Goal: Task Accomplishment & Management: Manage account settings

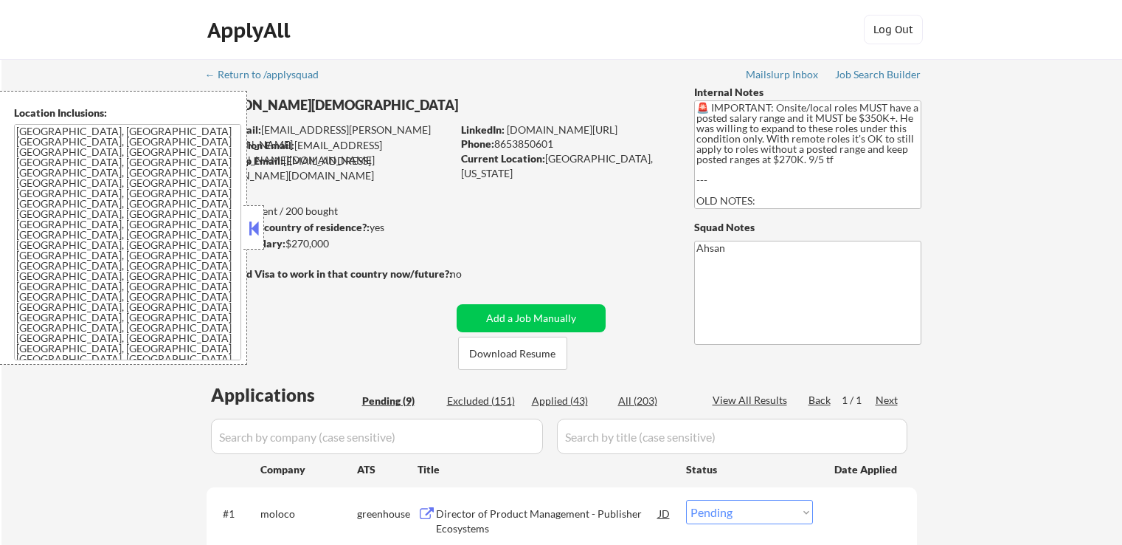
select select ""pending""
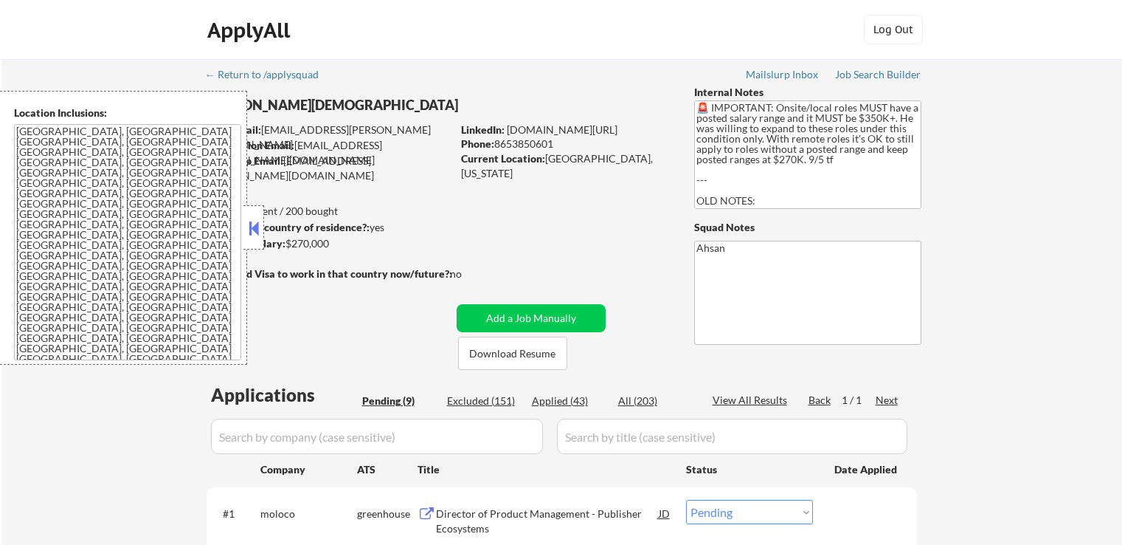
select select ""pending""
click at [257, 219] on button at bounding box center [254, 228] width 16 height 22
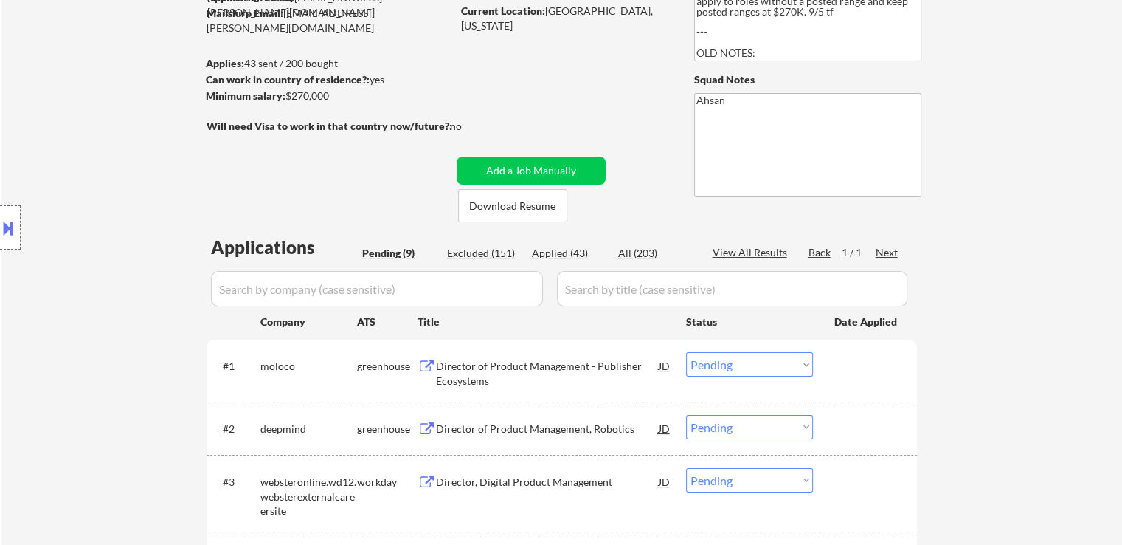
scroll to position [295, 0]
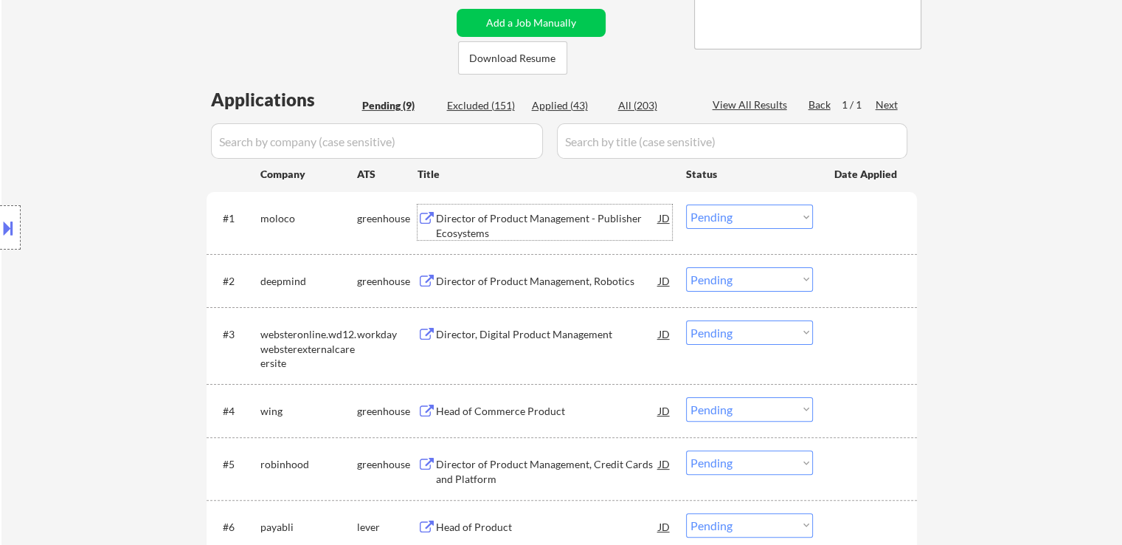
click at [468, 227] on div "Director of Product Management - Publisher Ecosystems" at bounding box center [547, 225] width 223 height 29
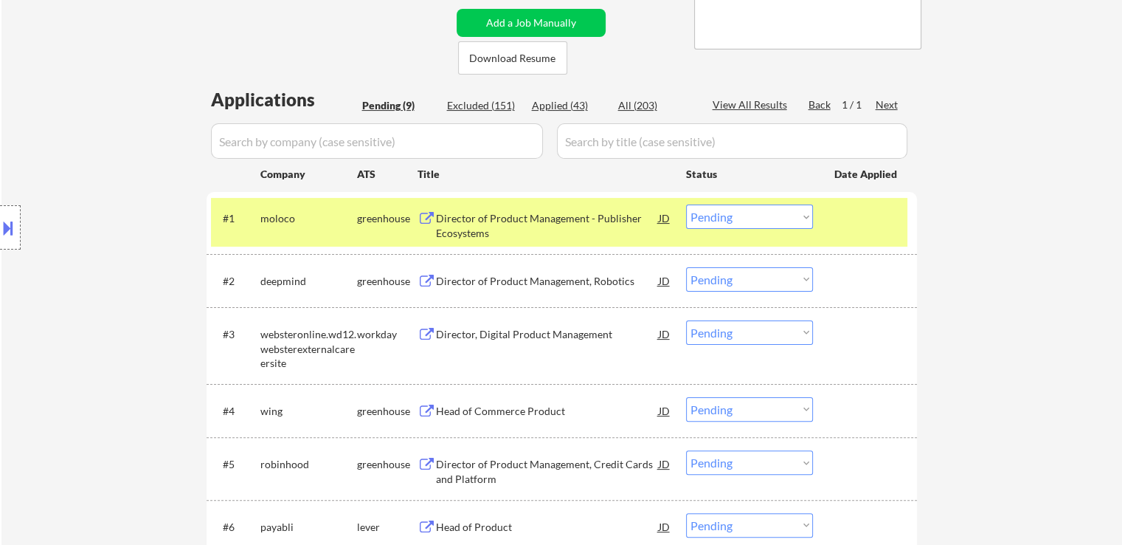
click at [460, 274] on div "Director of Product Management, Robotics" at bounding box center [547, 281] width 223 height 15
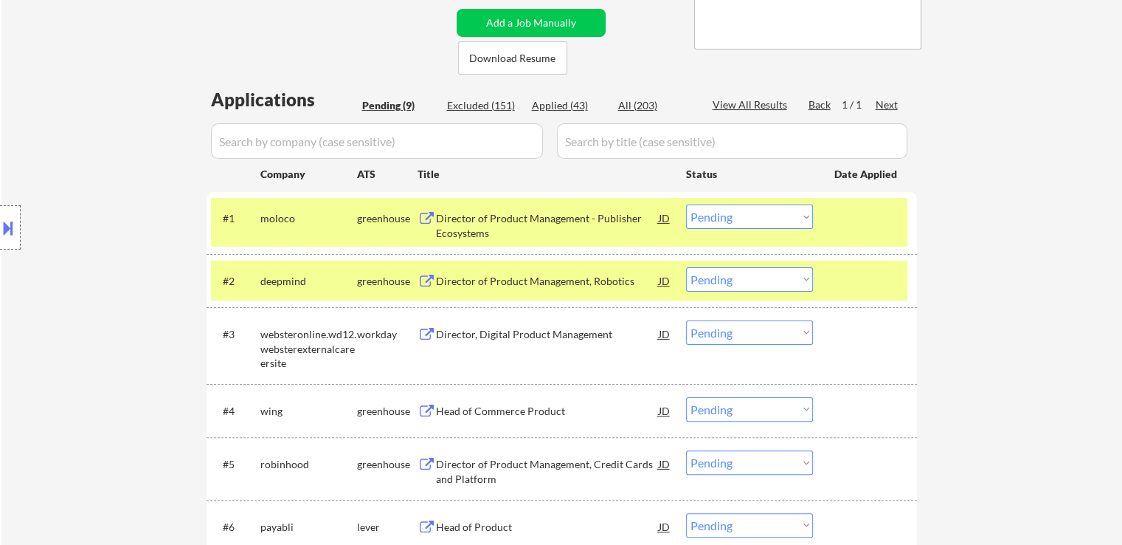
click at [445, 412] on div "Head of Commerce Product" at bounding box center [547, 411] width 223 height 15
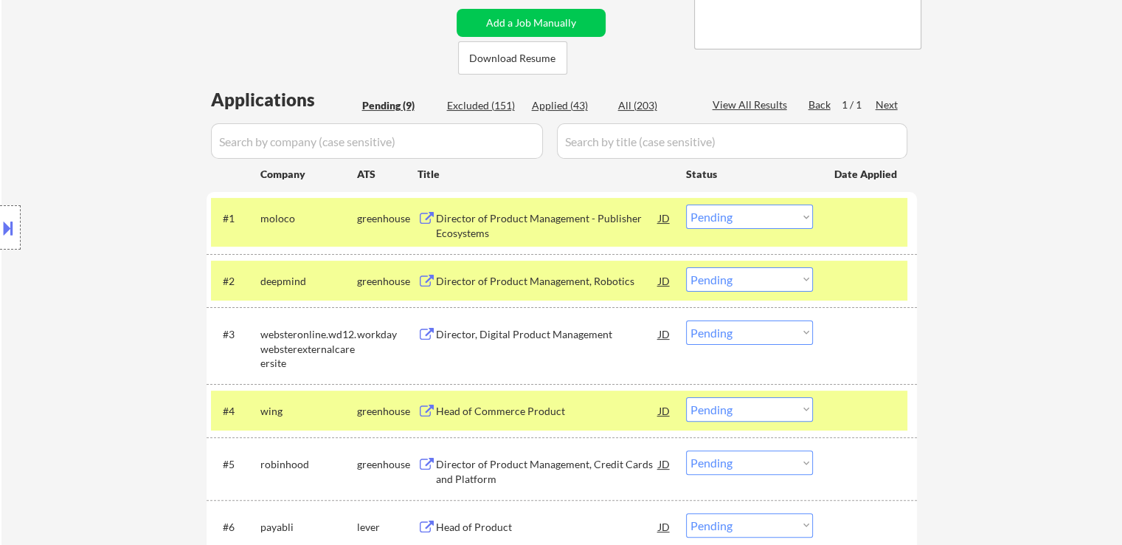
drag, startPoint x: 433, startPoint y: 460, endPoint x: 438, endPoint y: 488, distance: 28.5
click at [434, 460] on button at bounding box center [427, 465] width 18 height 14
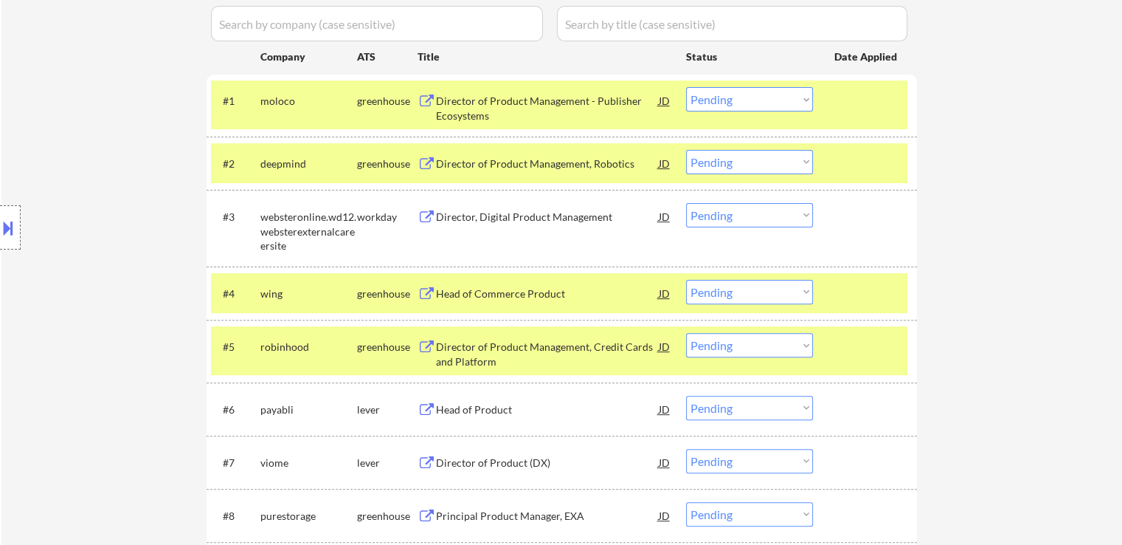
scroll to position [443, 0]
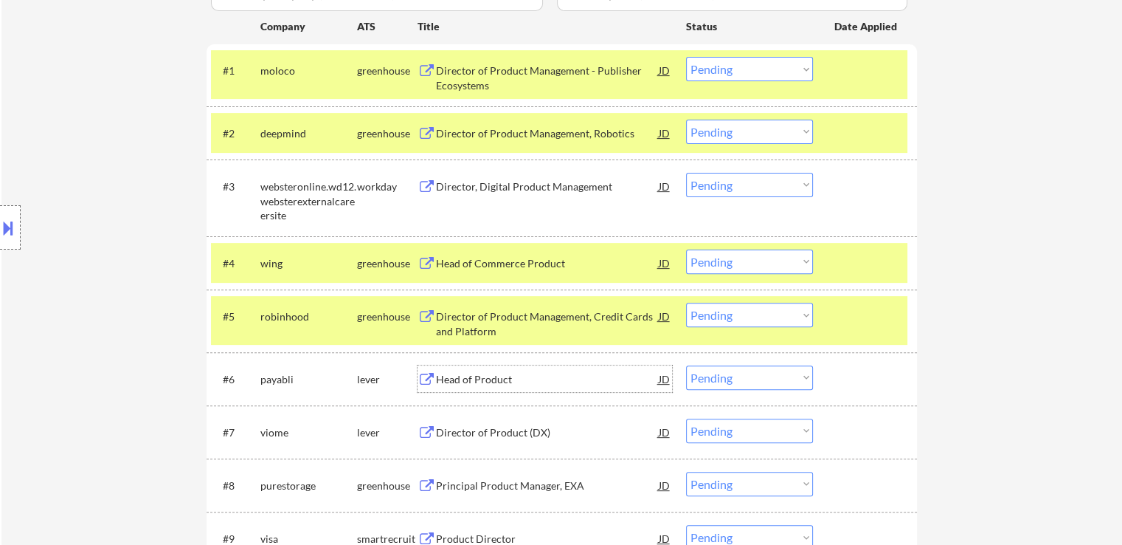
click at [463, 382] on div "Head of Product" at bounding box center [547, 379] width 223 height 15
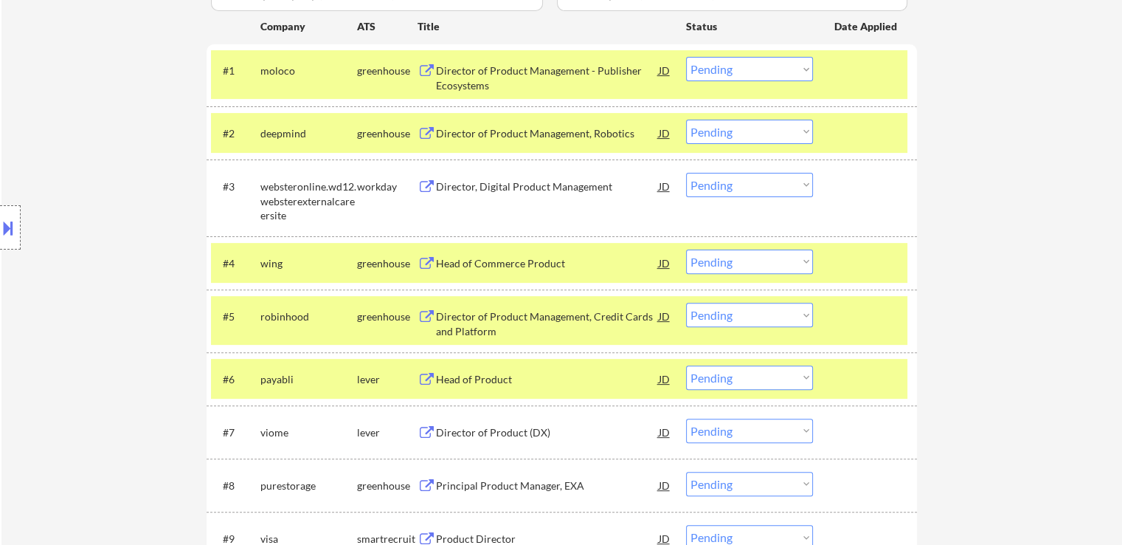
click at [452, 428] on div "Director of Product (DX)" at bounding box center [547, 432] width 223 height 15
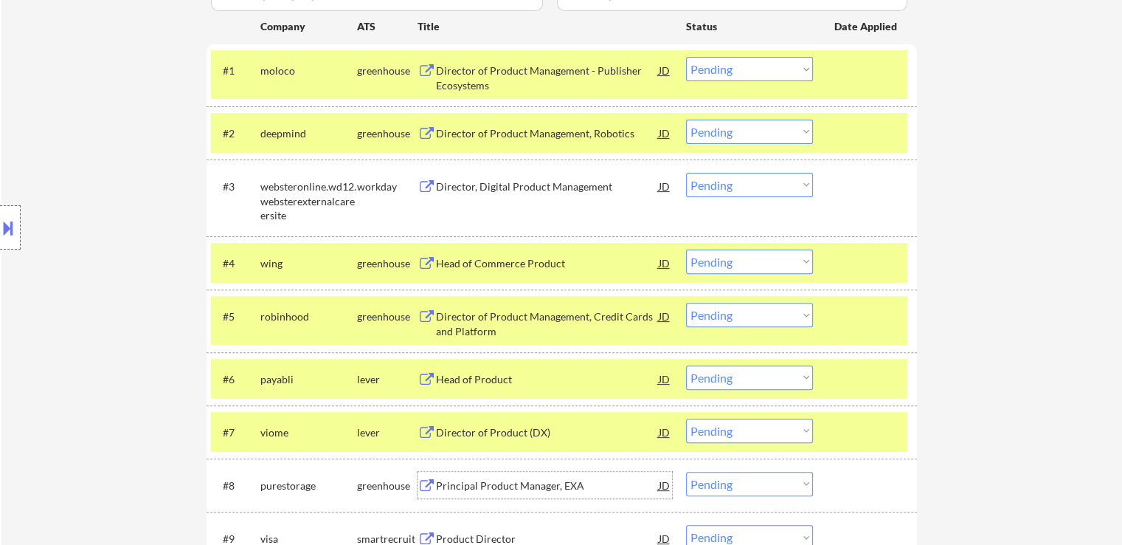
click at [442, 487] on div "Principal Product Manager, EXA" at bounding box center [547, 485] width 223 height 15
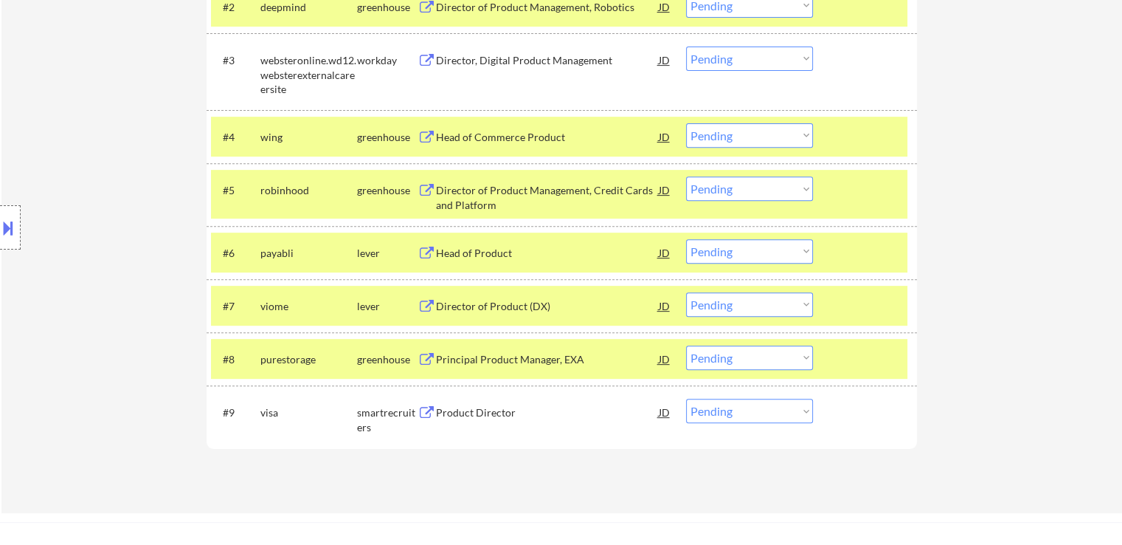
scroll to position [590, 0]
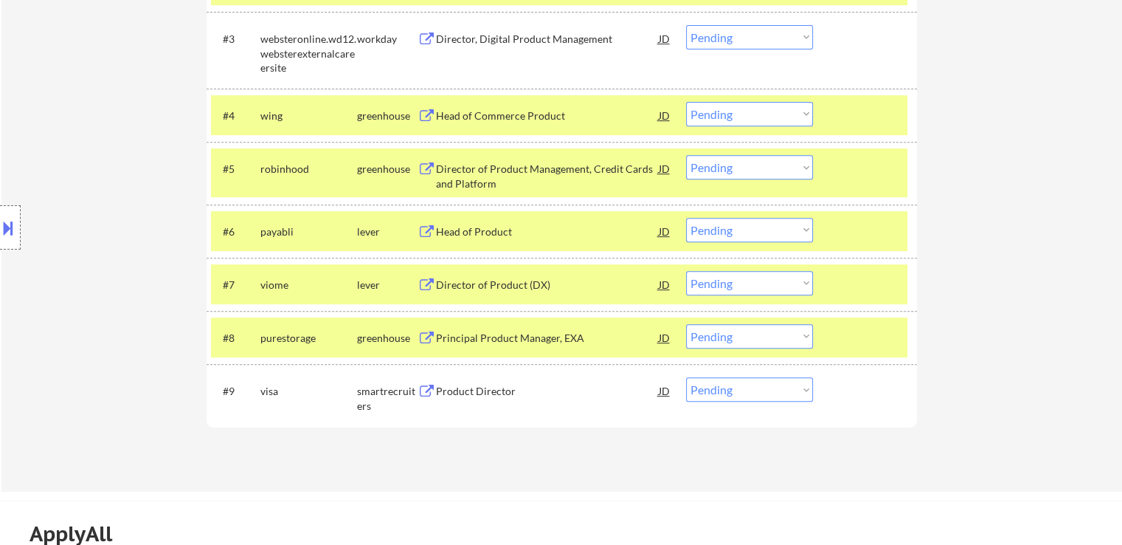
click at [423, 394] on button at bounding box center [427, 391] width 18 height 14
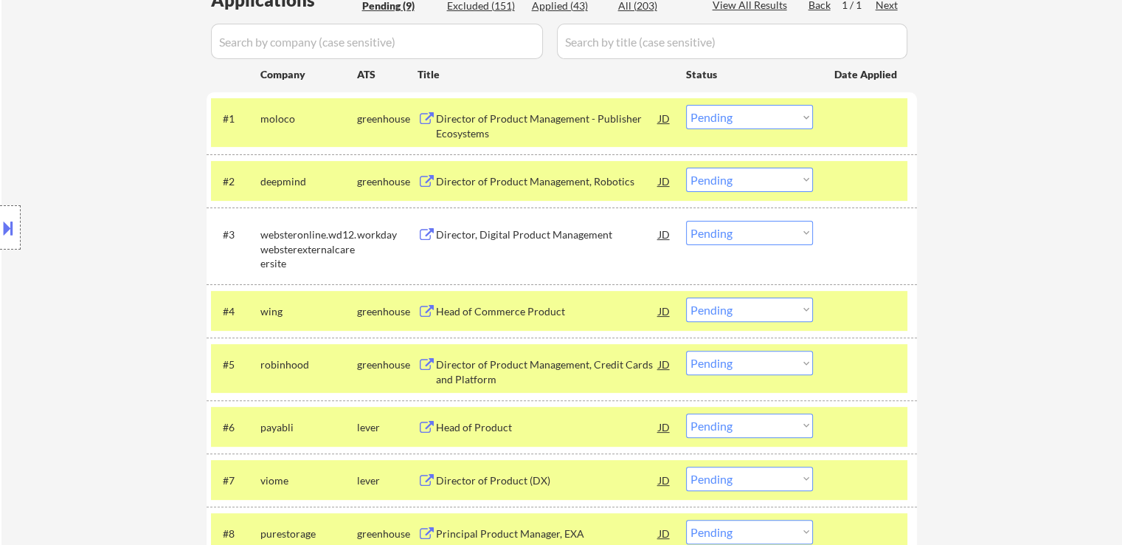
scroll to position [369, 0]
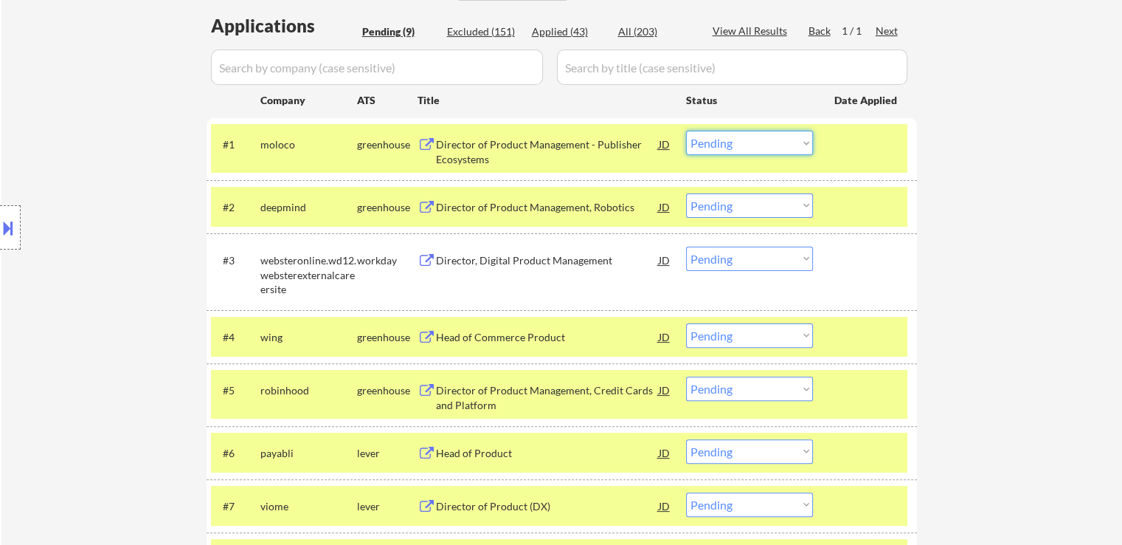
click at [716, 148] on select "Choose an option... Pending Applied Excluded (Questions) Excluded (Expired) Exc…" at bounding box center [749, 143] width 127 height 24
click at [686, 131] on select "Choose an option... Pending Applied Excluded (Questions) Excluded (Expired) Exc…" at bounding box center [749, 143] width 127 height 24
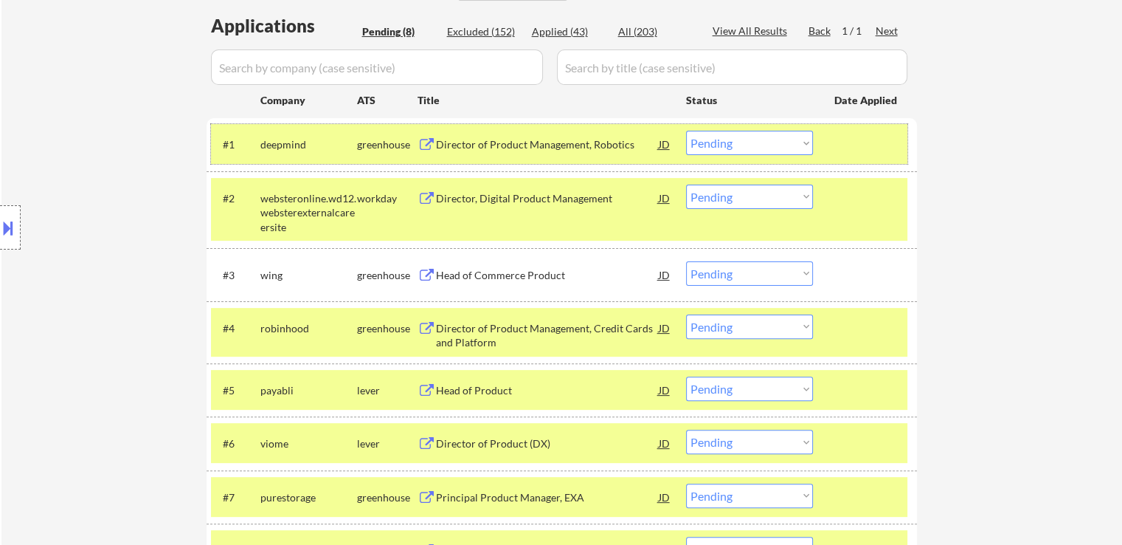
click at [735, 129] on div "#1 deepmind greenhouse Director of Product Management, Robotics JD Choose an op…" at bounding box center [559, 144] width 697 height 40
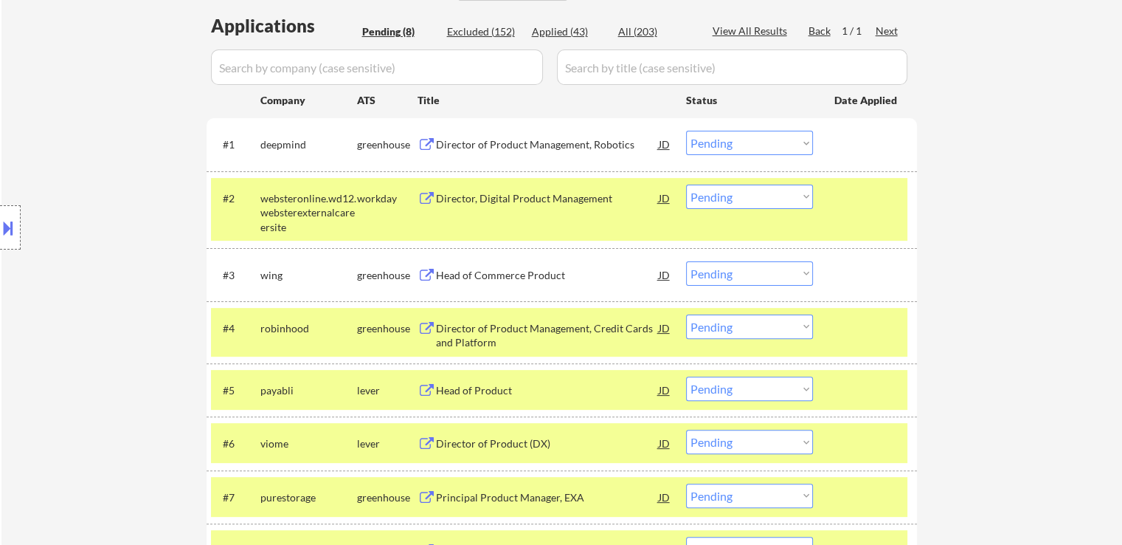
click at [737, 153] on select "Choose an option... Pending Applied Excluded (Questions) Excluded (Expired) Exc…" at bounding box center [749, 143] width 127 height 24
click at [686, 131] on select "Choose an option... Pending Applied Excluded (Questions) Excluded (Expired) Exc…" at bounding box center [749, 143] width 127 height 24
select select ""pending""
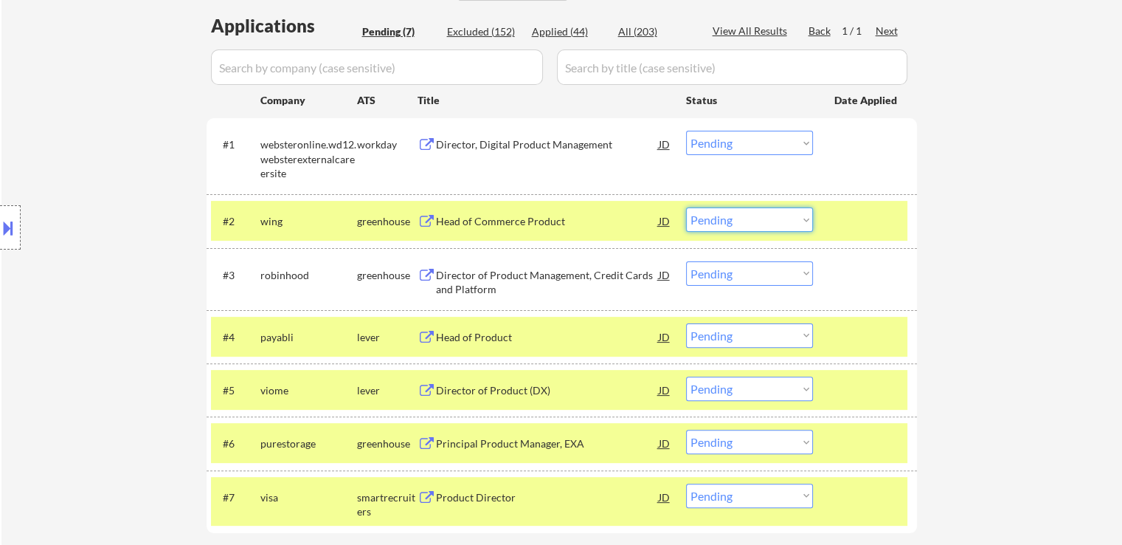
click at [721, 214] on select "Choose an option... Pending Applied Excluded (Questions) Excluded (Expired) Exc…" at bounding box center [749, 219] width 127 height 24
click at [686, 207] on select "Choose an option... Pending Applied Excluded (Questions) Excluded (Expired) Exc…" at bounding box center [749, 219] width 127 height 24
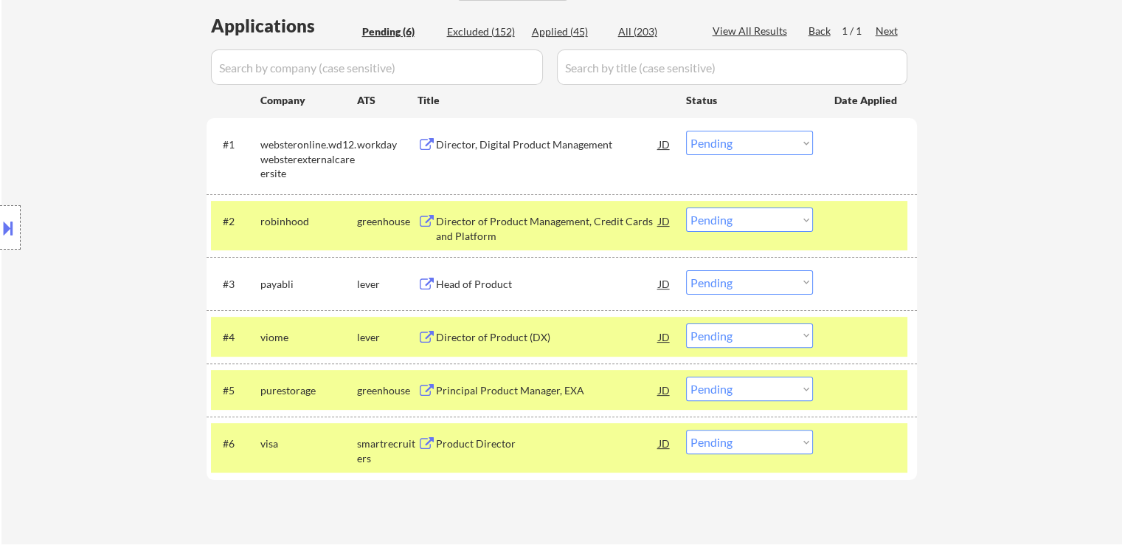
click at [763, 218] on select "Choose an option... Pending Applied Excluded (Questions) Excluded (Expired) Exc…" at bounding box center [749, 219] width 127 height 24
click at [686, 207] on select "Choose an option... Pending Applied Excluded (Questions) Excluded (Expired) Exc…" at bounding box center [749, 219] width 127 height 24
select select ""pending""
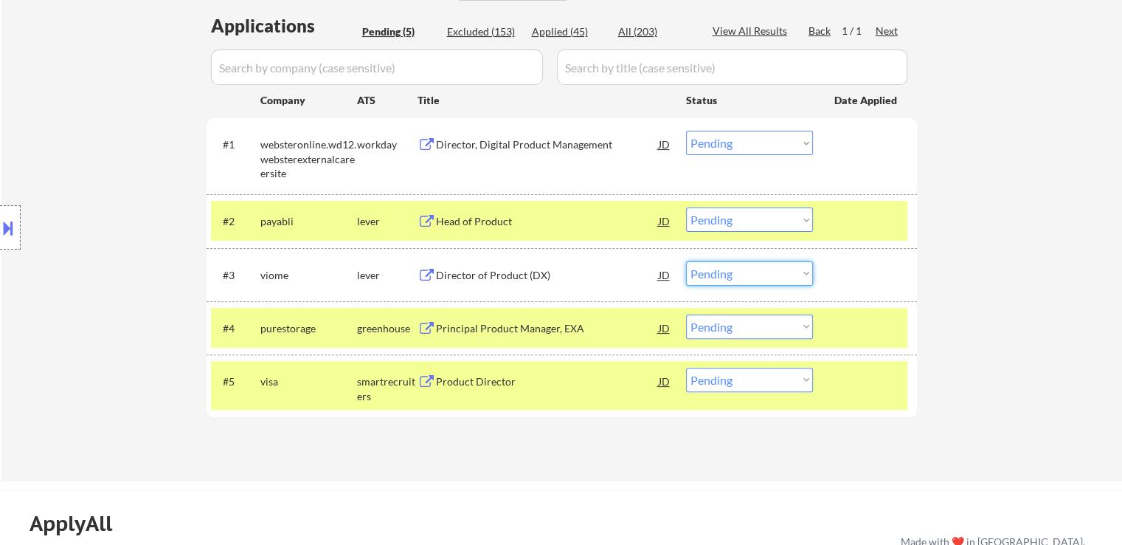
drag, startPoint x: 714, startPoint y: 264, endPoint x: 732, endPoint y: 282, distance: 25.6
click at [714, 264] on select "Choose an option... Pending Applied Excluded (Questions) Excluded (Expired) Exc…" at bounding box center [749, 273] width 127 height 24
click at [686, 261] on select "Choose an option... Pending Applied Excluded (Questions) Excluded (Expired) Exc…" at bounding box center [749, 273] width 127 height 24
select select ""pending""
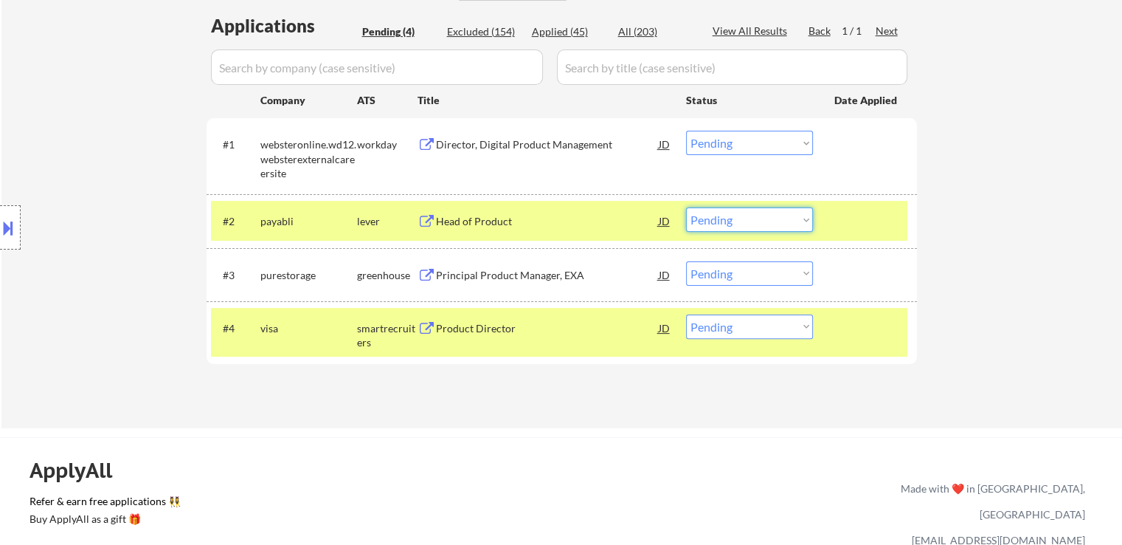
drag, startPoint x: 760, startPoint y: 215, endPoint x: 764, endPoint y: 226, distance: 11.2
click at [762, 221] on select "Choose an option... Pending Applied Excluded (Questions) Excluded (Expired) Exc…" at bounding box center [749, 219] width 127 height 24
click at [686, 207] on select "Choose an option... Pending Applied Excluded (Questions) Excluded (Expired) Exc…" at bounding box center [749, 219] width 127 height 24
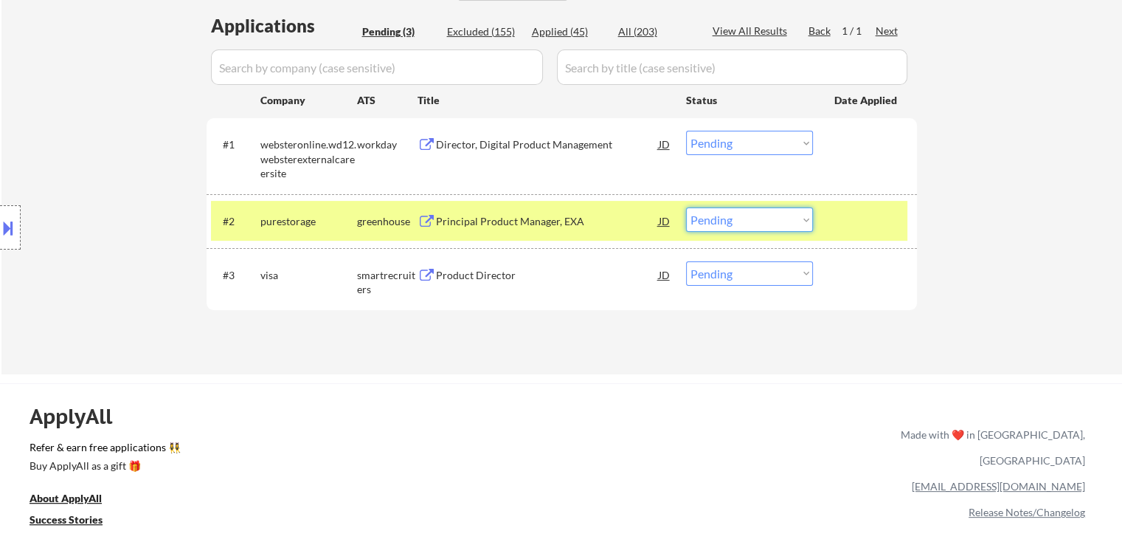
click at [725, 216] on select "Choose an option... Pending Applied Excluded (Questions) Excluded (Expired) Exc…" at bounding box center [749, 219] width 127 height 24
click at [686, 207] on select "Choose an option... Pending Applied Excluded (Questions) Excluded (Expired) Exc…" at bounding box center [749, 219] width 127 height 24
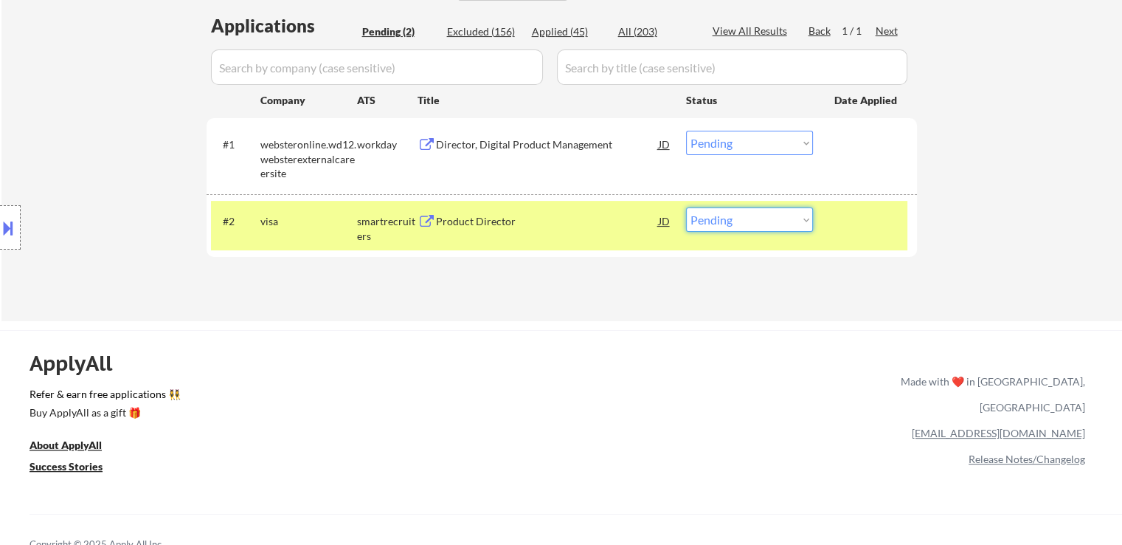
click at [750, 216] on select "Choose an option... Pending Applied Excluded (Questions) Excluded (Expired) Exc…" at bounding box center [749, 219] width 127 height 24
select select ""applied""
click at [686, 207] on select "Choose an option... Pending Applied Excluded (Questions) Excluded (Expired) Exc…" at bounding box center [749, 219] width 127 height 24
click at [466, 147] on div "Director, Digital Product Management" at bounding box center [547, 144] width 223 height 15
